Goal: Information Seeking & Learning: Learn about a topic

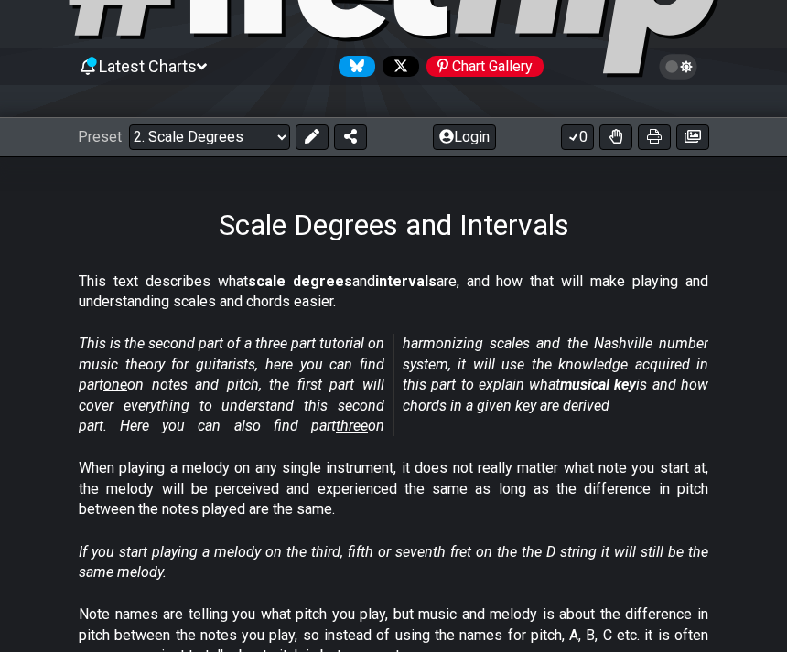
scroll to position [127, 0]
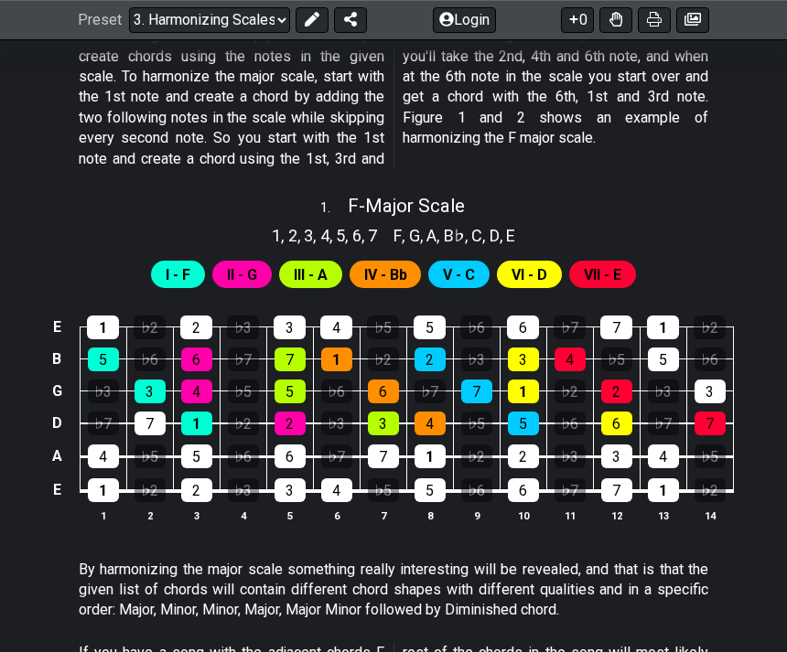
scroll to position [634, 0]
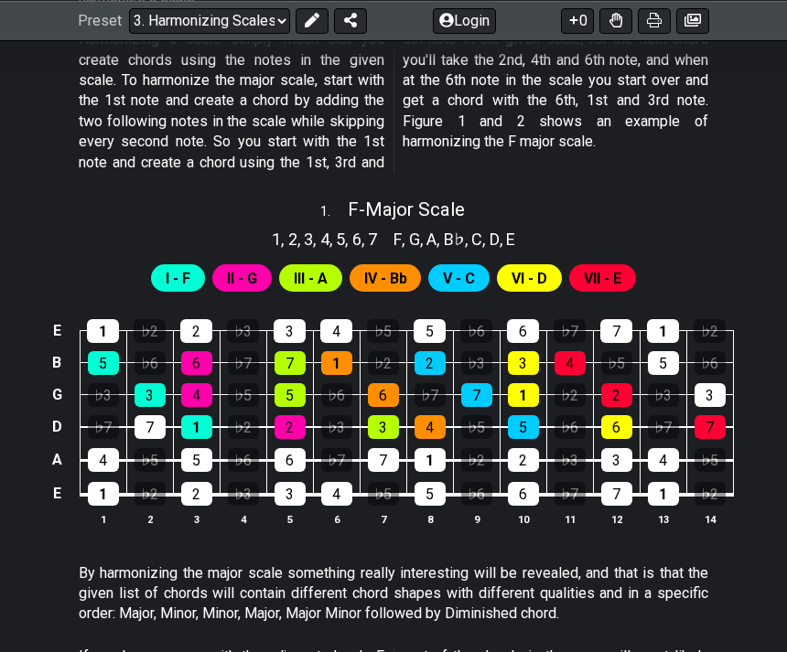
click at [268, 25] on select "Welcome to #fretflip! Initial Preset Custom Preset Minor Pentatonic Major Penta…" at bounding box center [209, 20] width 161 height 26
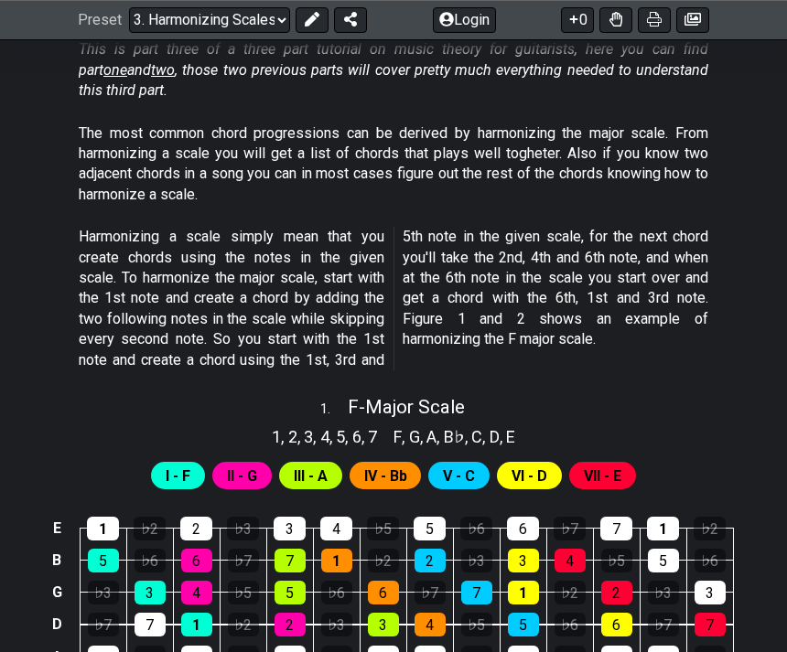
scroll to position [433, 0]
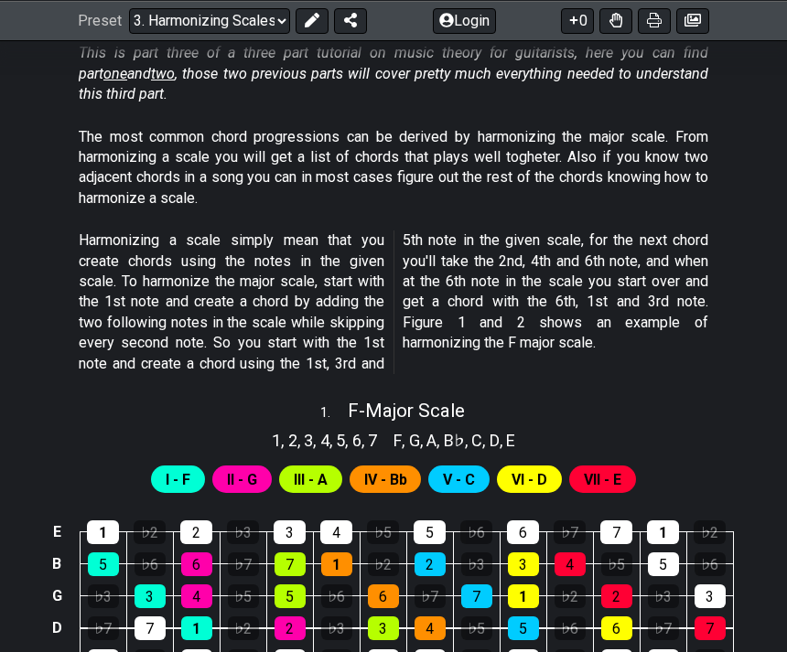
click at [256, 20] on select "Welcome to #fretflip! Initial Preset Custom Preset Minor Pentatonic Major Penta…" at bounding box center [209, 20] width 161 height 26
select select "/welcome"
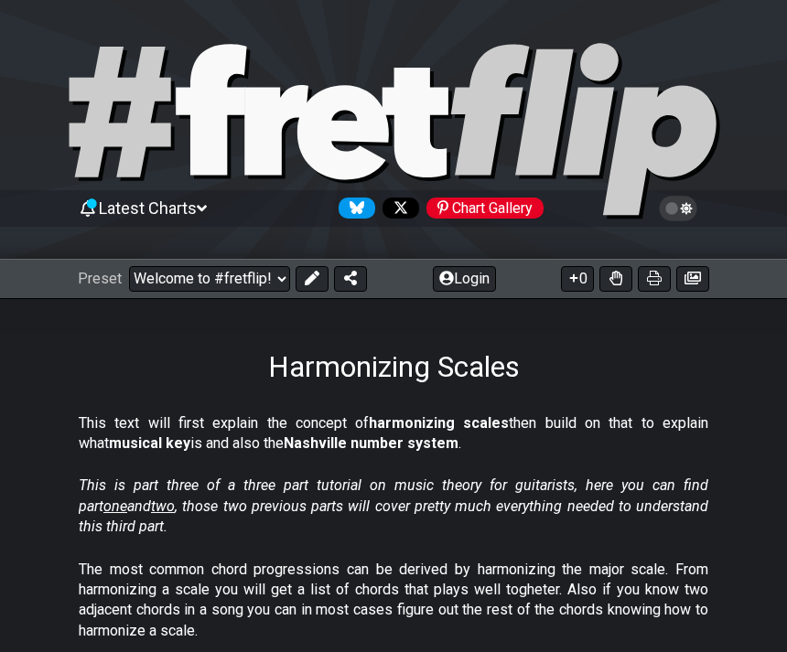
select select "C"
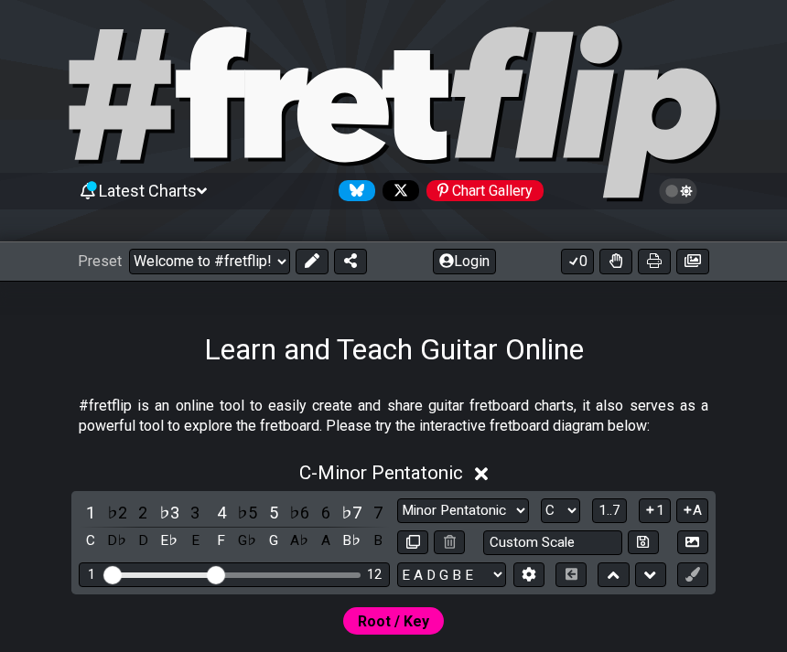
scroll to position [17, 0]
click at [284, 265] on select "Welcome to #fretflip! Initial Preset Custom Preset Minor Pentatonic Major Penta…" at bounding box center [209, 262] width 161 height 26
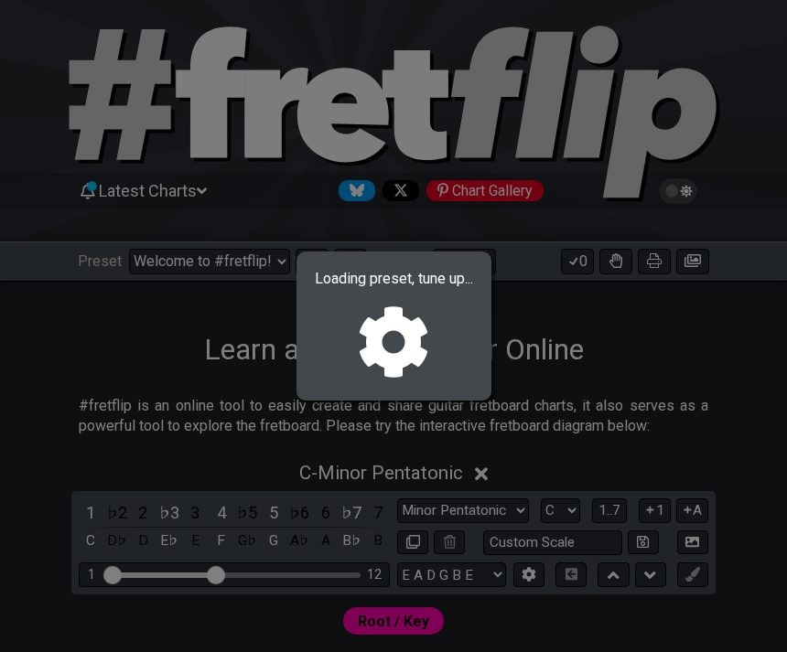
select select "/user-defined"
select select "A"
select select "Testing 1, 3 and 4"
select select "C"
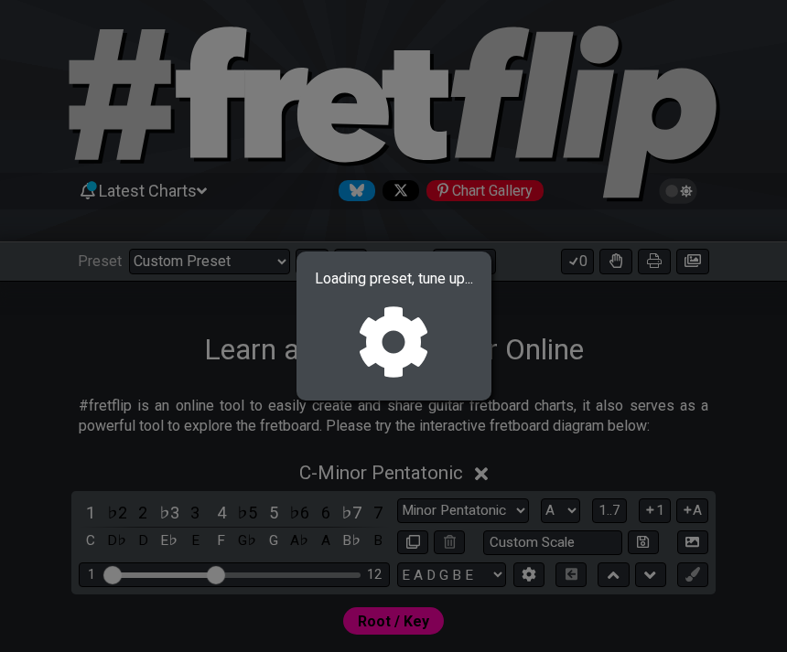
select select "A"
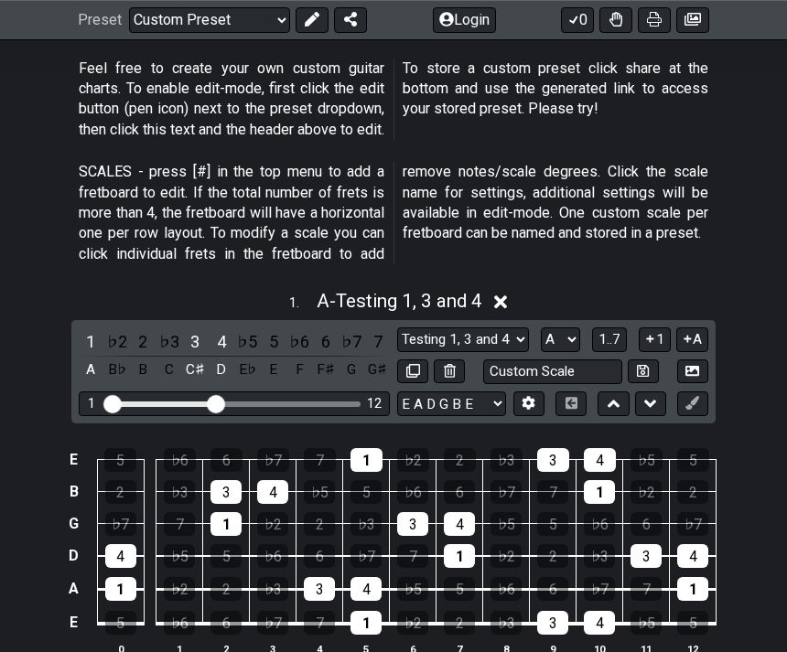
scroll to position [313, 0]
